Goal: Information Seeking & Learning: Learn about a topic

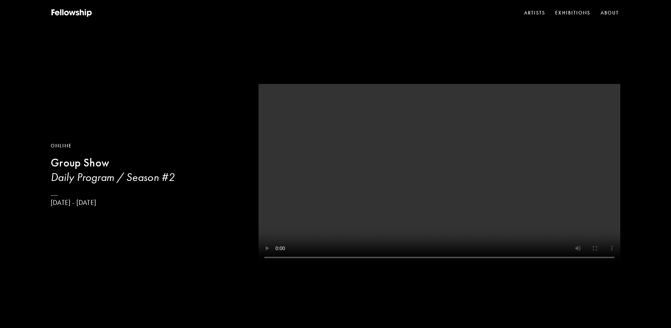
drag, startPoint x: 163, startPoint y: 228, endPoint x: 46, endPoint y: 201, distance: 119.3
click at [46, 201] on div "Online Group Show Daily Program / Season #[DATE] - [DATE]" at bounding box center [335, 165] width 671 height 331
click at [66, 145] on div "Online" at bounding box center [113, 146] width 124 height 8
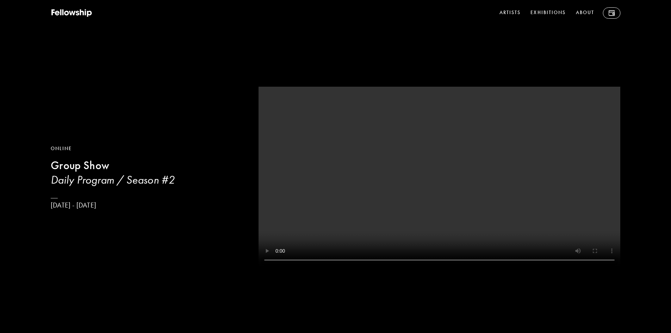
click at [63, 169] on b "Group Show" at bounding box center [80, 165] width 58 height 14
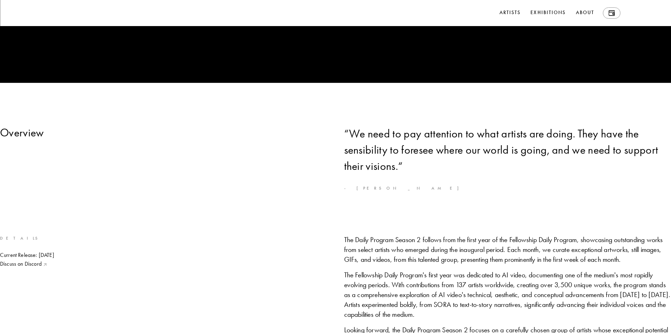
scroll to position [282, 0]
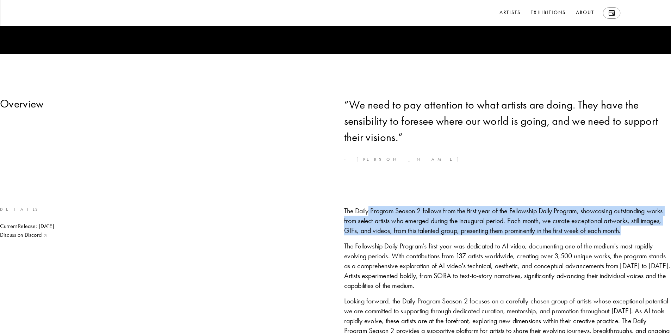
drag, startPoint x: 519, startPoint y: 243, endPoint x: 367, endPoint y: 215, distance: 154.7
click at [367, 215] on div "The Daily Program Season 2 follows from the first year of the Fellowship Daily …" at bounding box center [507, 221] width 327 height 30
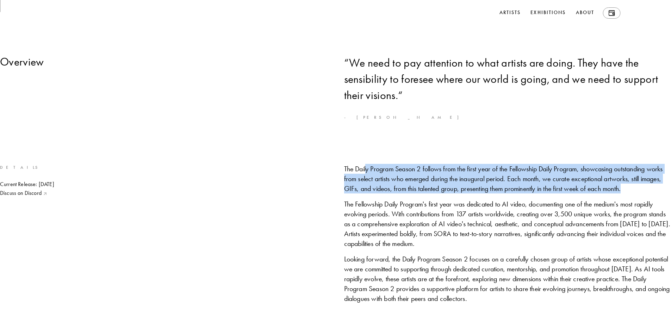
scroll to position [352, 0]
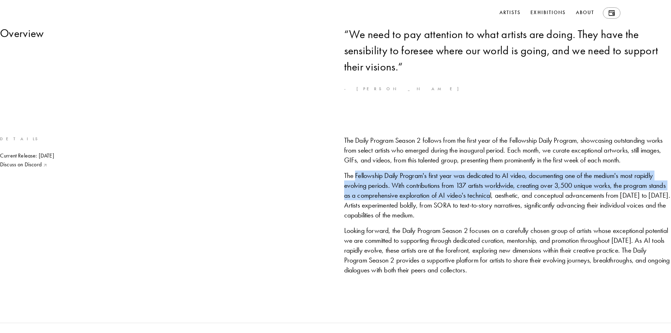
drag, startPoint x: 368, startPoint y: 218, endPoint x: 356, endPoint y: 184, distance: 36.3
click at [356, 184] on div "The Fellowship Daily Program's first year was dedicated to AI video, documentin…" at bounding box center [507, 194] width 327 height 49
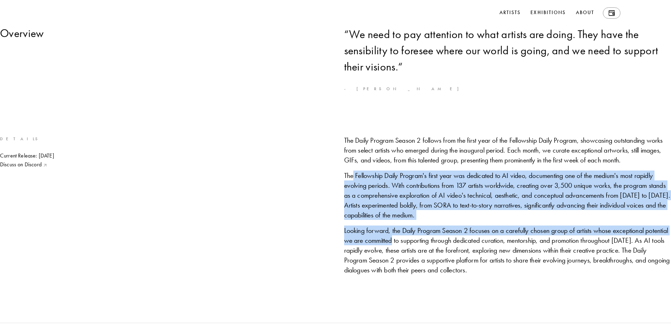
drag, startPoint x: 354, startPoint y: 187, endPoint x: 454, endPoint y: 259, distance: 122.9
click at [454, 259] on div "The Daily Program Season 2 follows from the first year of the Fellowship Daily …" at bounding box center [507, 204] width 327 height 139
click at [442, 220] on div "The Fellowship Daily Program's first year was dedicated to AI video, documentin…" at bounding box center [507, 194] width 327 height 49
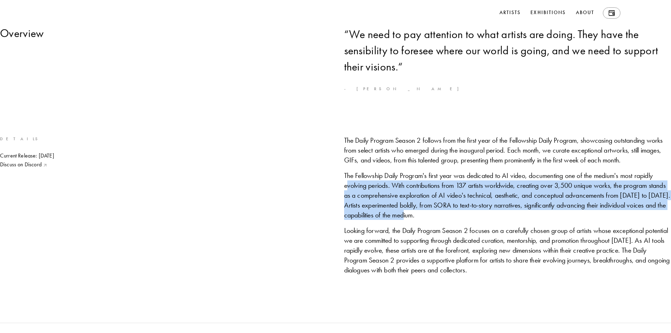
drag, startPoint x: 439, startPoint y: 231, endPoint x: 406, endPoint y: 196, distance: 48.6
click at [407, 197] on div "The Fellowship Daily Program's first year was dedicated to AI video, documentin…" at bounding box center [507, 194] width 327 height 49
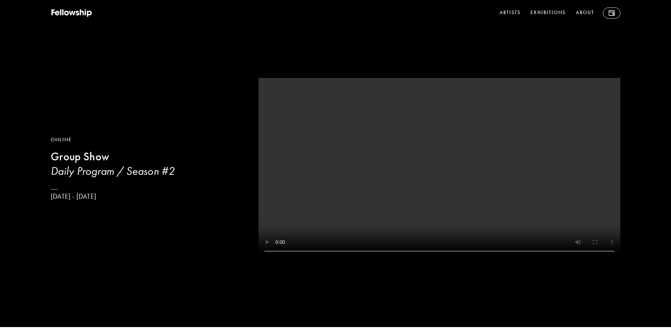
scroll to position [0, 0]
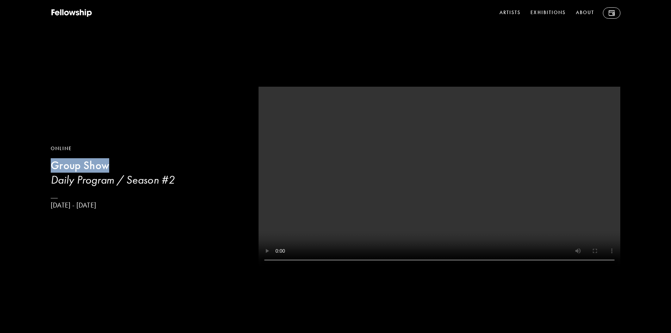
drag, startPoint x: 114, startPoint y: 161, endPoint x: 51, endPoint y: 164, distance: 62.7
click at [51, 164] on h2 "Group Show" at bounding box center [146, 165] width 190 height 14
copy b "Group Show"
click at [224, 230] on div "Online Group Show Daily Program / Season #[DATE] - [DATE]" at bounding box center [335, 168] width 671 height 336
drag, startPoint x: 113, startPoint y: 206, endPoint x: 48, endPoint y: 150, distance: 85.9
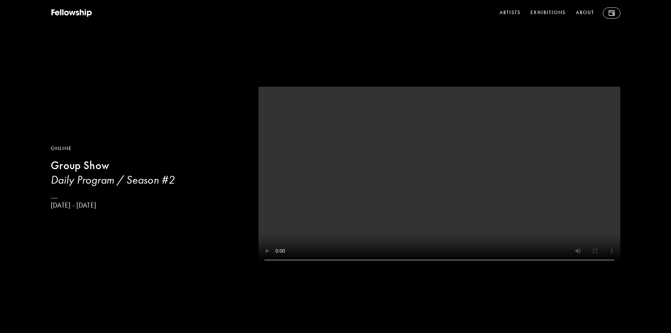
click at [48, 150] on div "Online Group Show Daily Program / Season #[DATE] - [DATE]" at bounding box center [335, 168] width 671 height 336
copy div "Online Group Show Daily Program / Season #[DATE] - [DATE]"
click at [127, 177] on h3 "Daily Program / Season #2" at bounding box center [146, 180] width 190 height 14
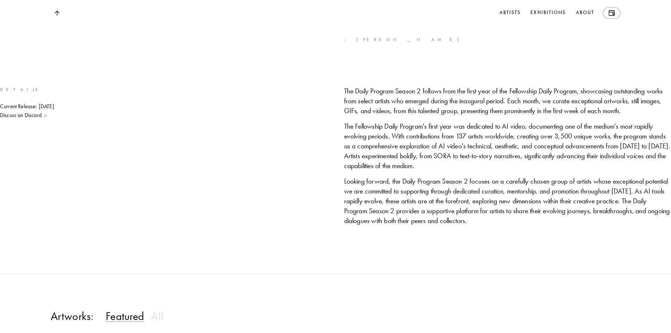
scroll to position [423, 0]
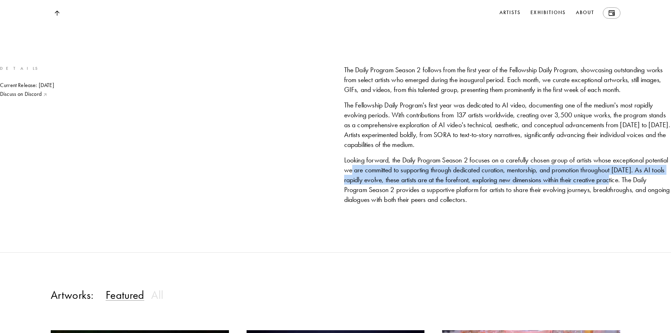
drag, startPoint x: 461, startPoint y: 206, endPoint x: 412, endPoint y: 191, distance: 51.8
click at [412, 191] on div "Looking forward, the Daily Program Season 2 focuses on a carefully chosen group…" at bounding box center [507, 179] width 327 height 49
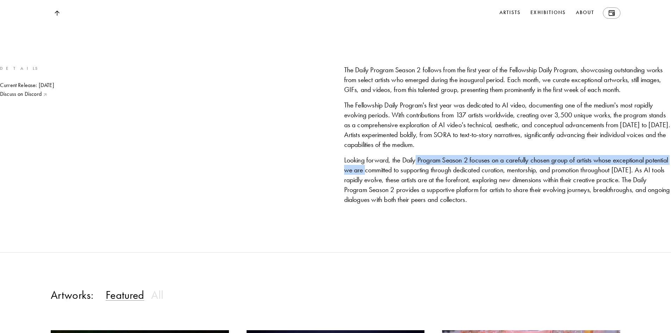
drag, startPoint x: 417, startPoint y: 185, endPoint x: 426, endPoint y: 188, distance: 9.9
click at [426, 188] on div "Looking forward, the Daily Program Season 2 focuses on a carefully chosen group…" at bounding box center [507, 179] width 327 height 49
click at [407, 185] on div "Looking forward, the Daily Program Season 2 focuses on a carefully chosen group…" at bounding box center [507, 179] width 327 height 49
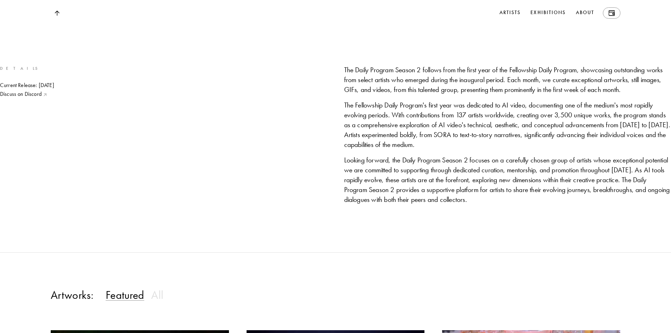
click at [409, 185] on div "Looking forward, the Daily Program Season 2 focuses on a carefully chosen group…" at bounding box center [507, 179] width 327 height 49
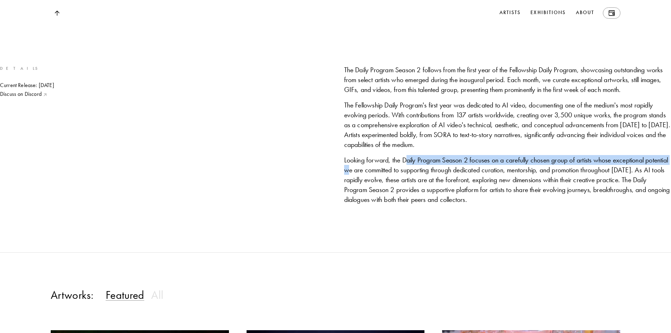
click at [412, 184] on div "Looking forward, the Daily Program Season 2 focuses on a carefully chosen group…" at bounding box center [507, 179] width 327 height 49
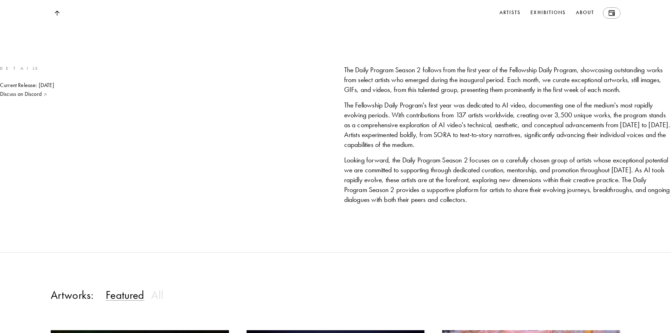
click at [418, 204] on div "Looking forward, the Daily Program Season 2 focuses on a carefully chosen group…" at bounding box center [507, 179] width 327 height 49
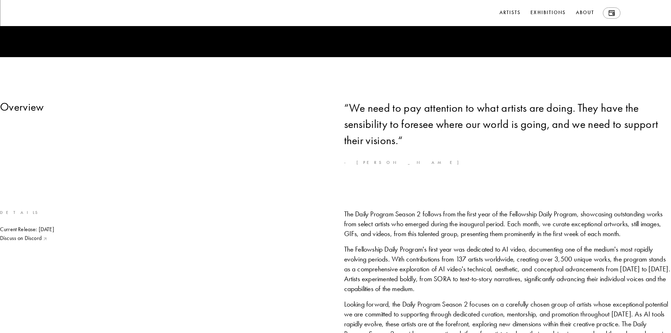
scroll to position [247, 0]
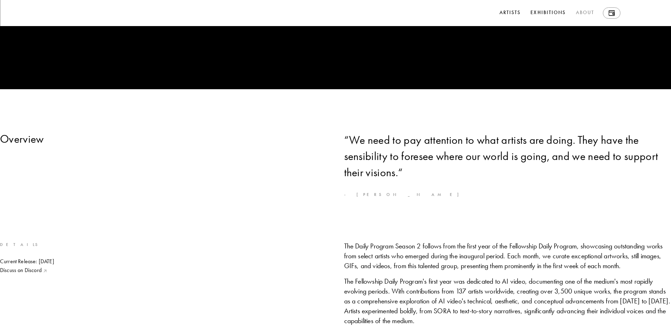
click at [584, 11] on link "About" at bounding box center [584, 12] width 21 height 11
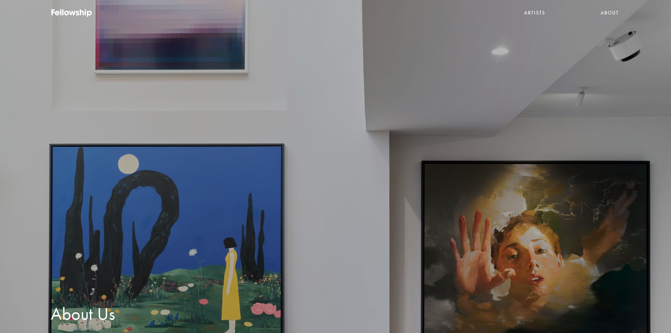
click at [582, 9] on link "Exhibitions" at bounding box center [573, 13] width 38 height 11
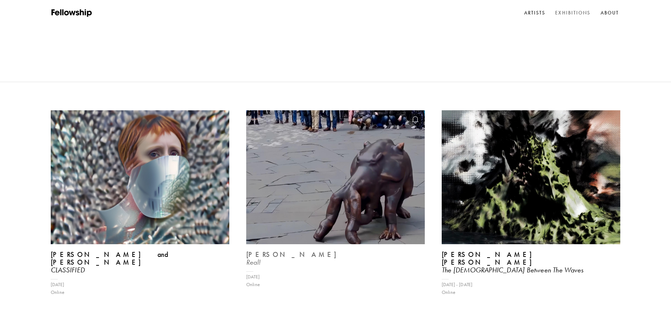
scroll to position [35, 0]
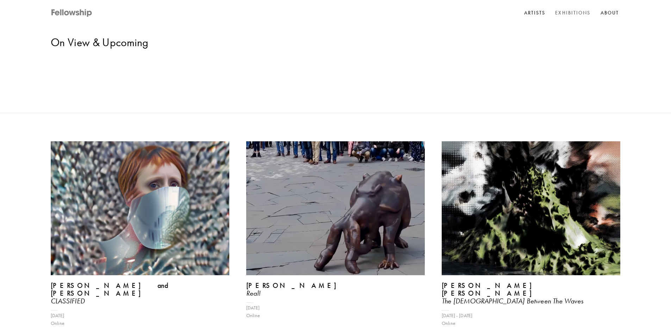
click at [89, 15] on icon at bounding box center [90, 14] width 5 height 6
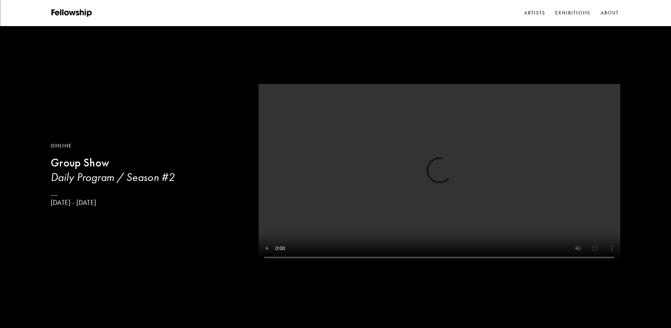
drag, startPoint x: 30, startPoint y: 146, endPoint x: 162, endPoint y: 225, distance: 153.2
click at [162, 225] on div "Online Group Show Daily Program / Season #[DATE] - [DATE]" at bounding box center [335, 165] width 671 height 331
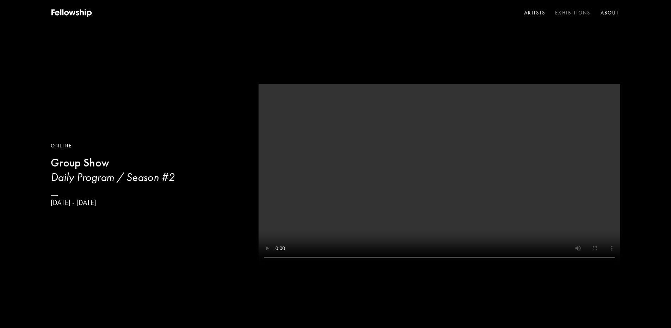
drag, startPoint x: 615, startPoint y: 15, endPoint x: 588, endPoint y: 18, distance: 27.3
click at [615, 15] on link "About" at bounding box center [609, 13] width 21 height 11
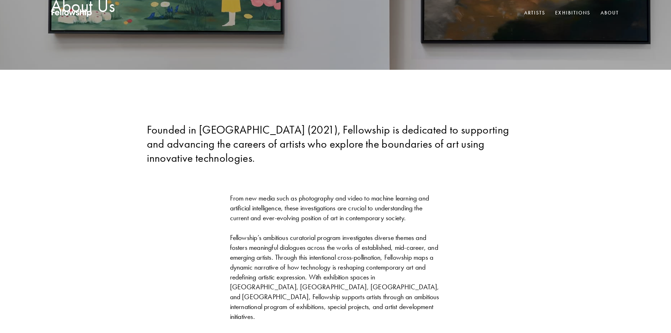
scroll to position [317, 0]
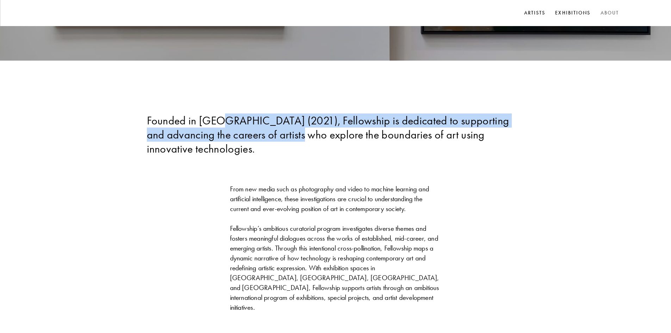
drag, startPoint x: 223, startPoint y: 122, endPoint x: 272, endPoint y: 139, distance: 52.0
click at [272, 139] on div "Founded in [GEOGRAPHIC_DATA] (2021), Fellowship is dedicated to supporting and …" at bounding box center [336, 134] width 378 height 42
drag, startPoint x: 243, startPoint y: 129, endPoint x: 226, endPoint y: 123, distance: 17.5
click at [226, 123] on div "Founded in [GEOGRAPHIC_DATA] (2021), Fellowship is dedicated to supporting and …" at bounding box center [336, 134] width 378 height 42
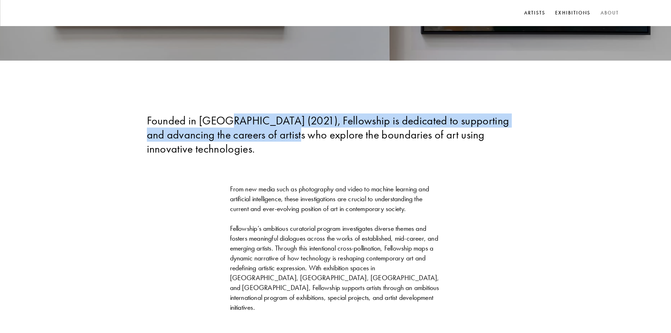
click at [226, 123] on div "Founded in [GEOGRAPHIC_DATA] (2021), Fellowship is dedicated to supporting and …" at bounding box center [336, 134] width 378 height 42
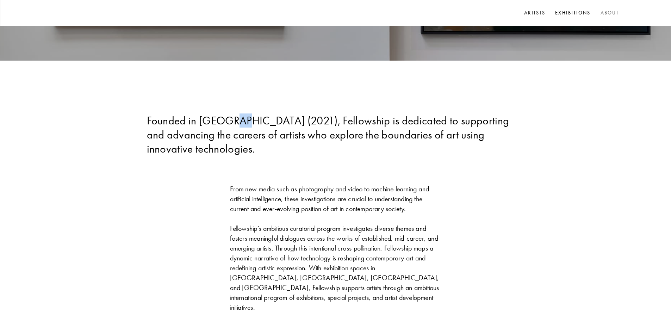
click at [240, 122] on div "Founded in [GEOGRAPHIC_DATA] (2021), Fellowship is dedicated to supporting and …" at bounding box center [336, 134] width 378 height 42
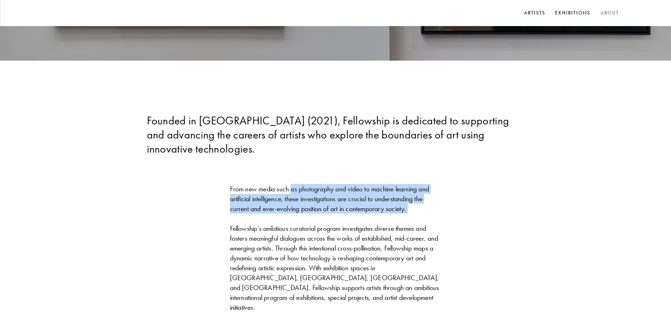
drag, startPoint x: 293, startPoint y: 148, endPoint x: 301, endPoint y: 208, distance: 61.2
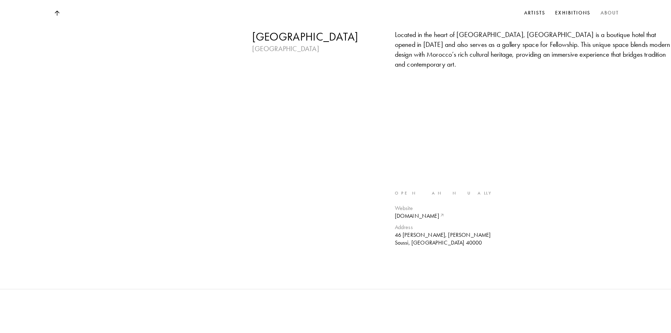
scroll to position [1937, 0]
